Goal: Transaction & Acquisition: Download file/media

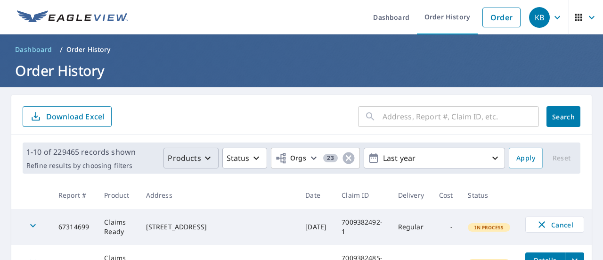
click at [190, 155] on p "Products" at bounding box center [184, 157] width 33 height 11
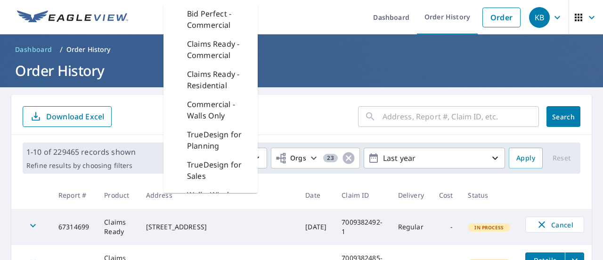
click at [135, 154] on div "1-10 of 229465 records shown Refine results by choosing filters Products Bid Pe…" at bounding box center [302, 157] width 558 height 31
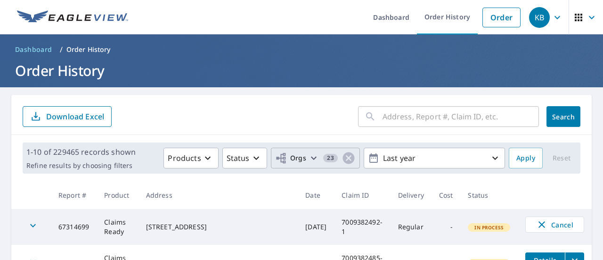
click at [308, 156] on icon "button" at bounding box center [313, 157] width 11 height 11
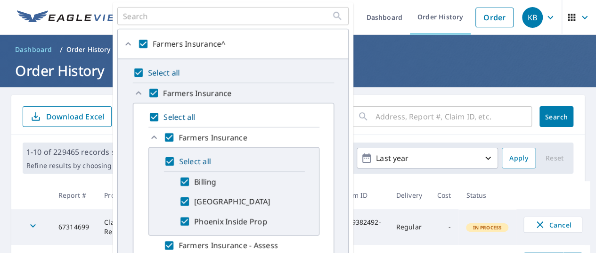
click at [44, 196] on th at bounding box center [31, 195] width 40 height 28
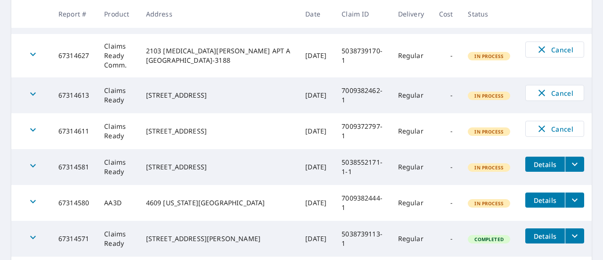
scroll to position [283, 0]
click at [398, 164] on td "Regular" at bounding box center [411, 166] width 41 height 36
click at [334, 160] on td "5038552171-1-1" at bounding box center [362, 166] width 56 height 36
click at [565, 156] on button "filesDropdownBtn-67314581" at bounding box center [574, 163] width 19 height 15
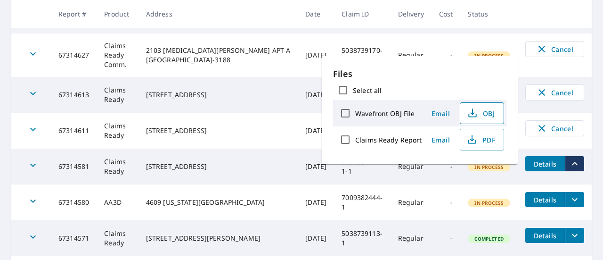
click at [476, 118] on span "OBJ" at bounding box center [481, 112] width 30 height 11
click at [361, 90] on label "Select all" at bounding box center [367, 90] width 29 height 9
click at [353, 90] on input "Select all" at bounding box center [343, 90] width 20 height 20
checkbox input "true"
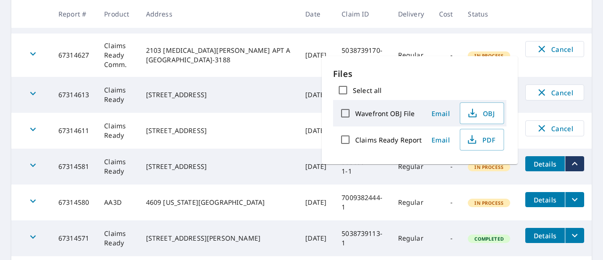
checkbox input "true"
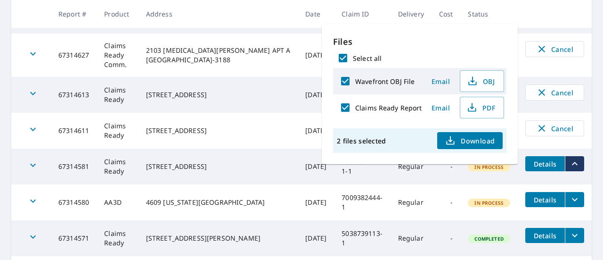
click at [532, 23] on th at bounding box center [555, 14] width 74 height 28
